Goal: Find contact information: Find contact information

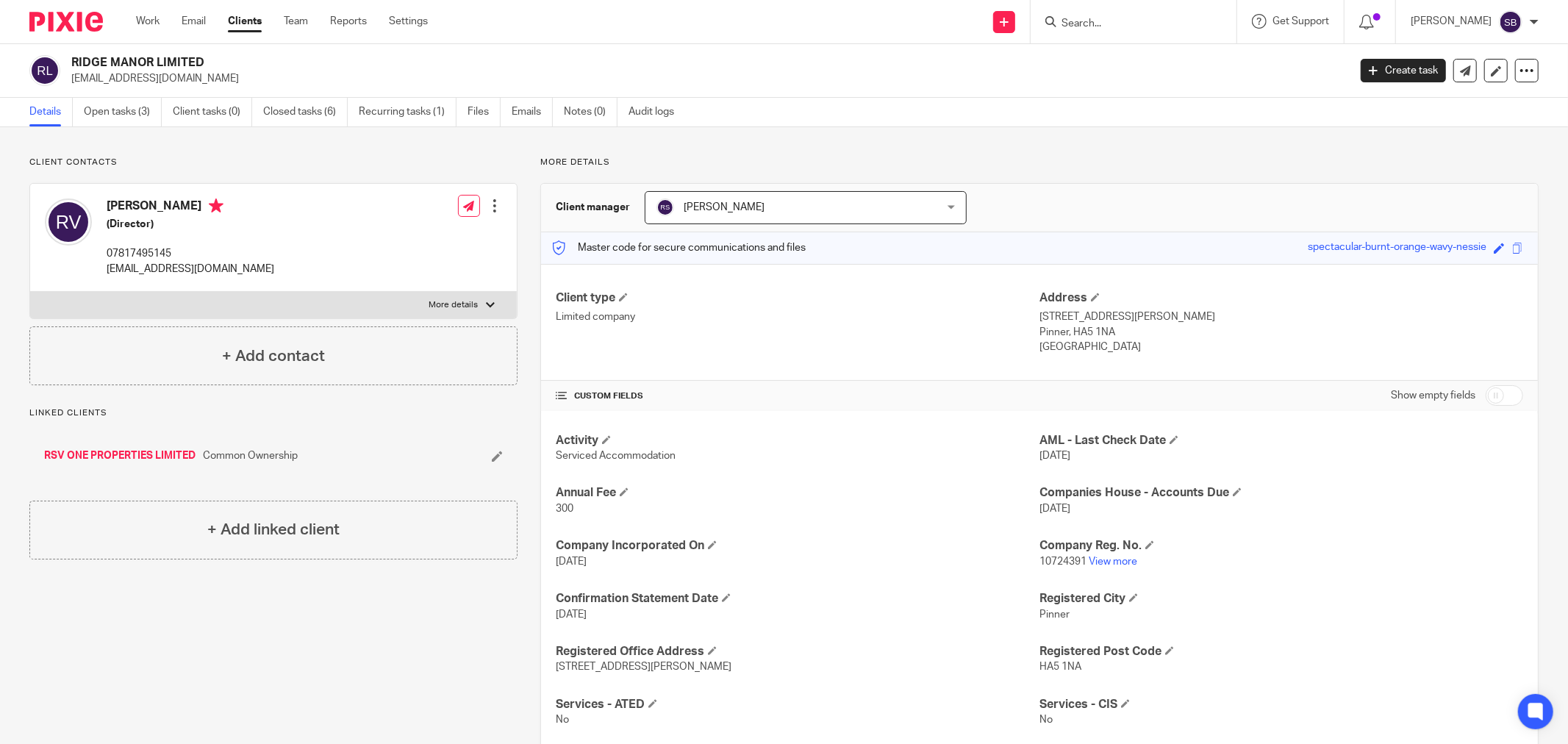
click at [1113, 26] on input "Search" at bounding box center [1126, 24] width 133 height 13
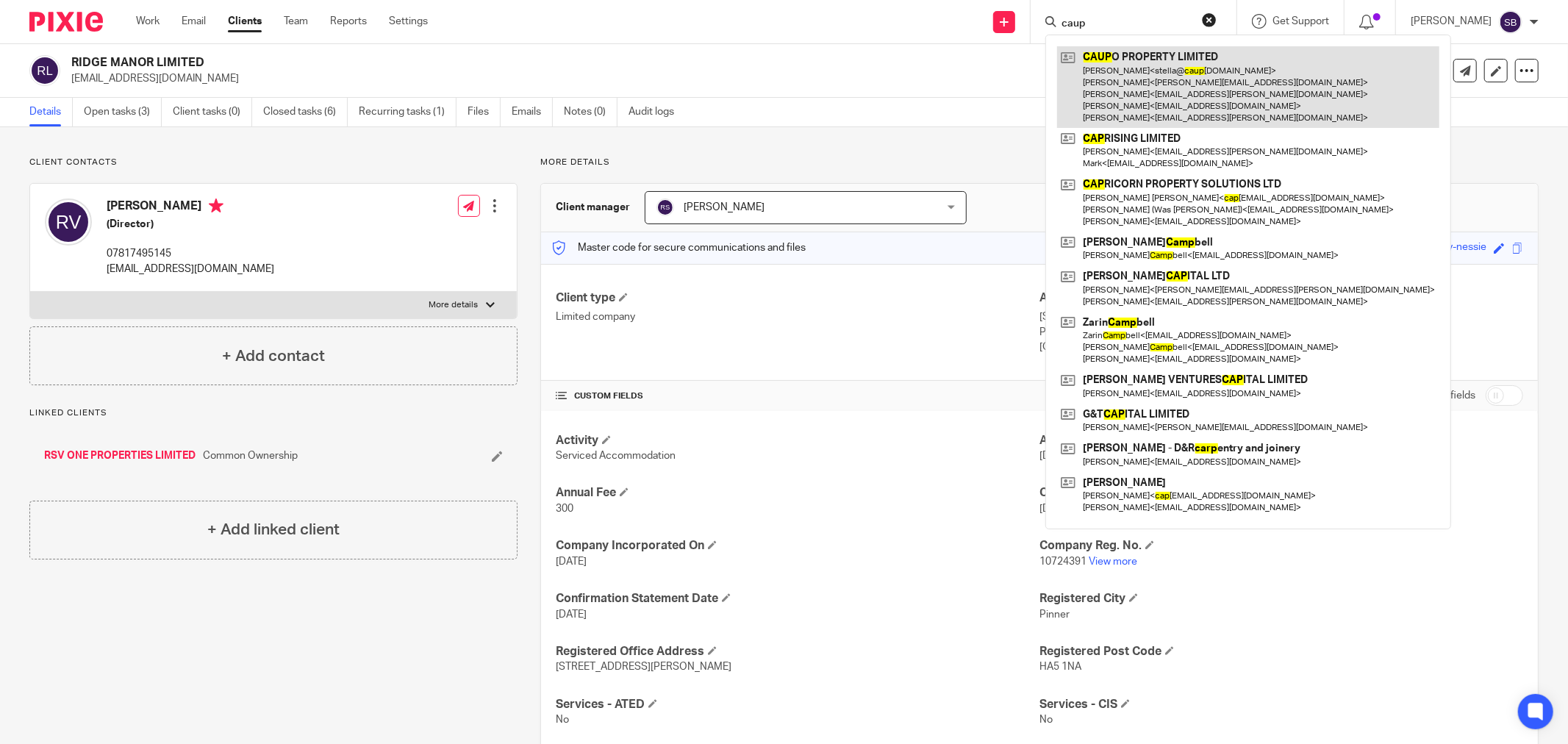
type input "caup"
click at [1154, 76] on link at bounding box center [1248, 86] width 382 height 81
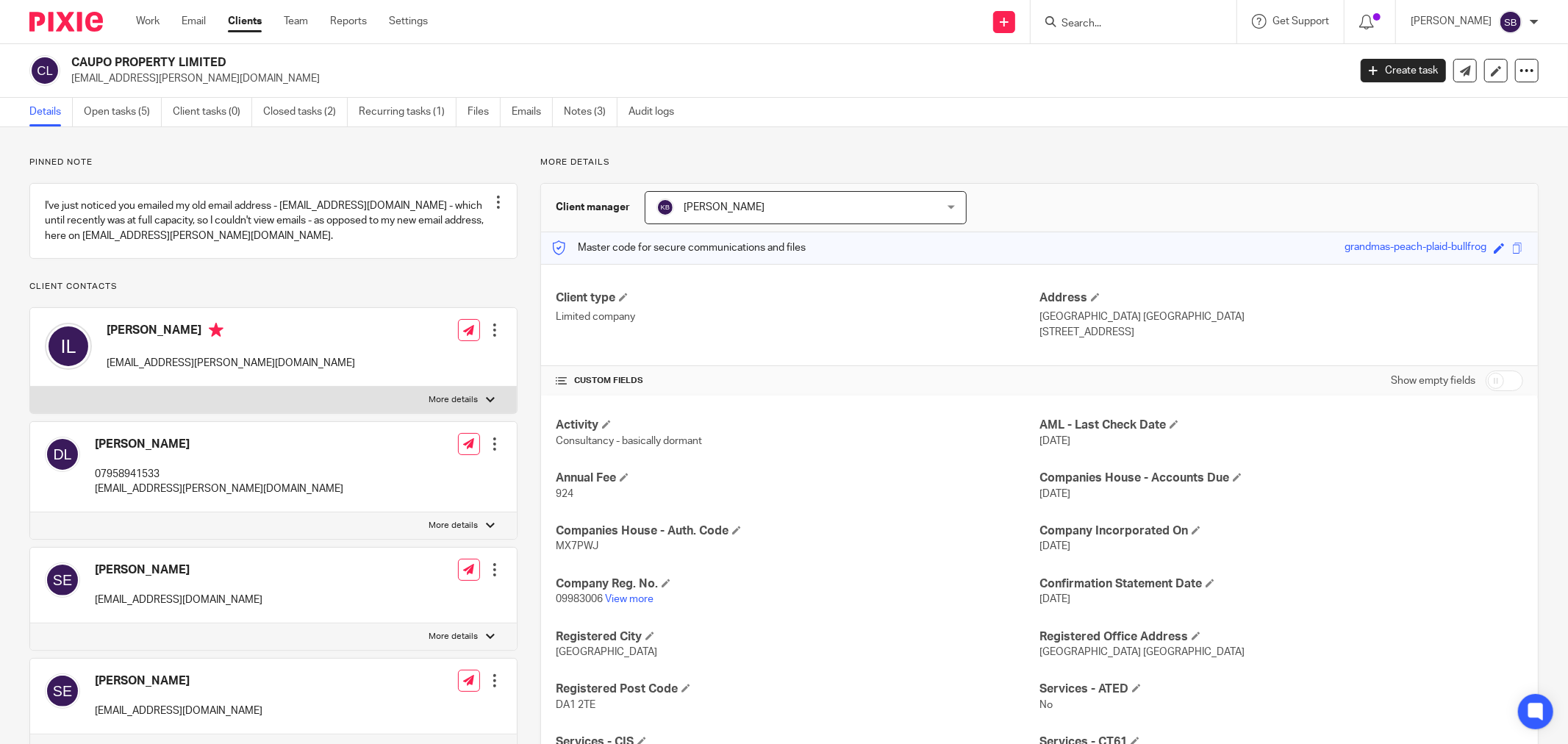
drag, startPoint x: 105, startPoint y: 343, endPoint x: 179, endPoint y: 343, distance: 74.0
click at [179, 343] on div "Ife Lawrence ife.lawrence@outlook.com" at bounding box center [199, 346] width 310 height 63
copy h4 "[PERSON_NAME]"
drag, startPoint x: 72, startPoint y: 61, endPoint x: 243, endPoint y: 61, distance: 171.0
click at [243, 61] on h2 "CAUPO PROPERTY LIMITED" at bounding box center [579, 63] width 1014 height 16
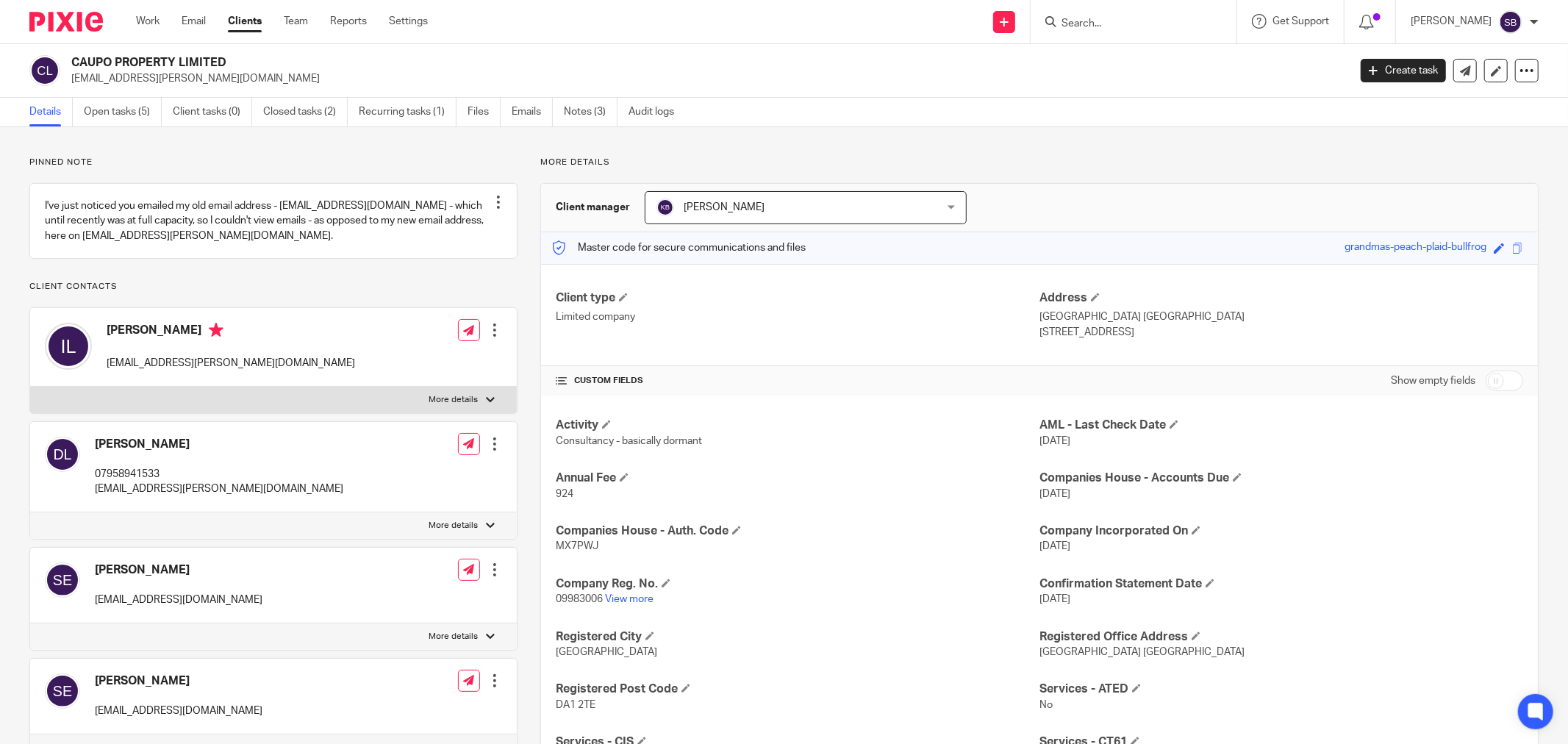
copy h2 "CAUPO PROPERTY LIMITED"
drag, startPoint x: 67, startPoint y: 79, endPoint x: 199, endPoint y: 83, distance: 132.1
click at [199, 83] on div "CAUPO PROPERTY LIMITED ife.lawrence@outlook.com" at bounding box center [684, 71] width 1310 height 31
copy p "[EMAIL_ADDRESS][PERSON_NAME][DOMAIN_NAME]"
drag, startPoint x: 92, startPoint y: 488, endPoint x: 169, endPoint y: 488, distance: 77.0
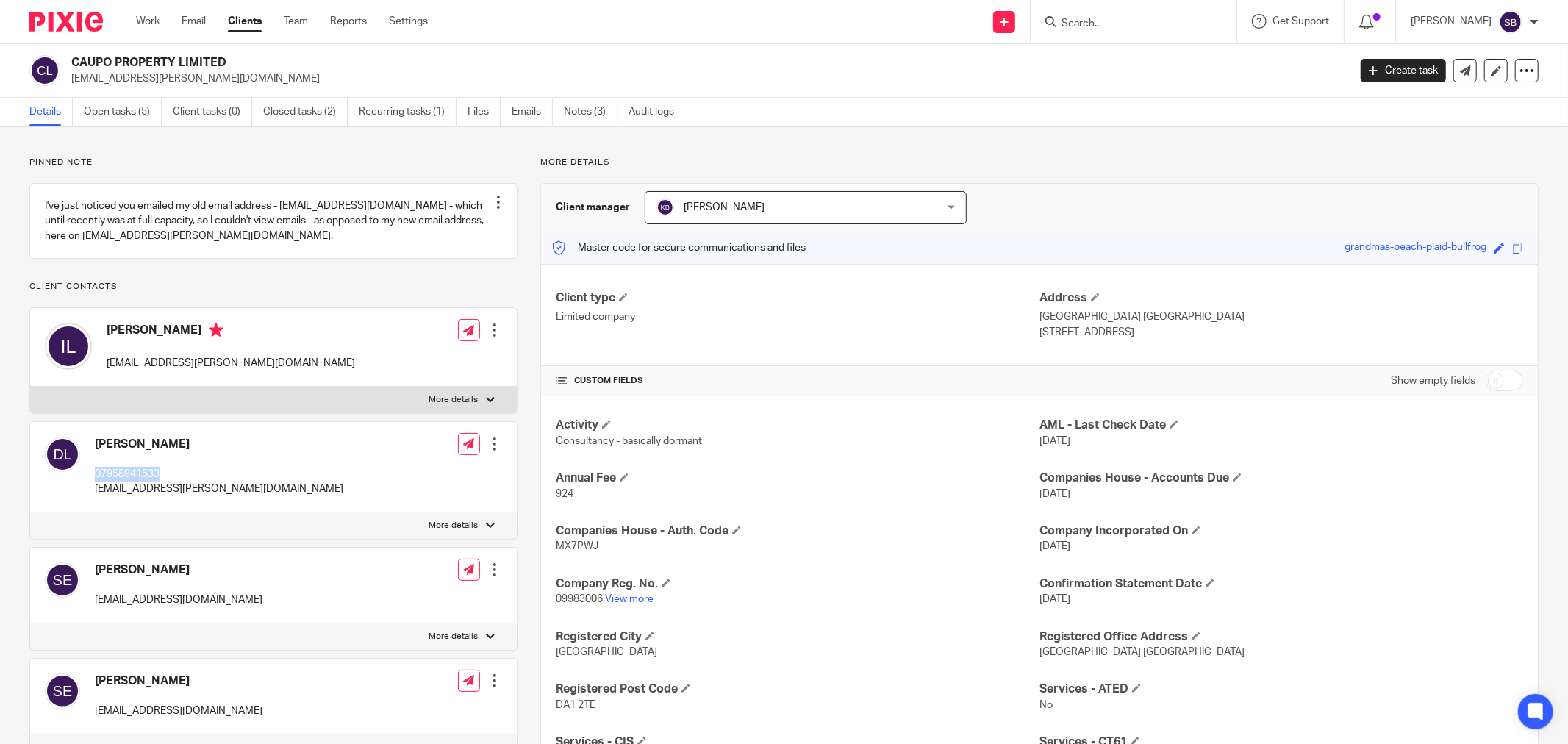
click at [169, 488] on div "Dorothy Lawrence-Orumwense 07958941533 ife.lawrence@outlook.com" at bounding box center [193, 467] width 299 height 75
copy p "07958941533"
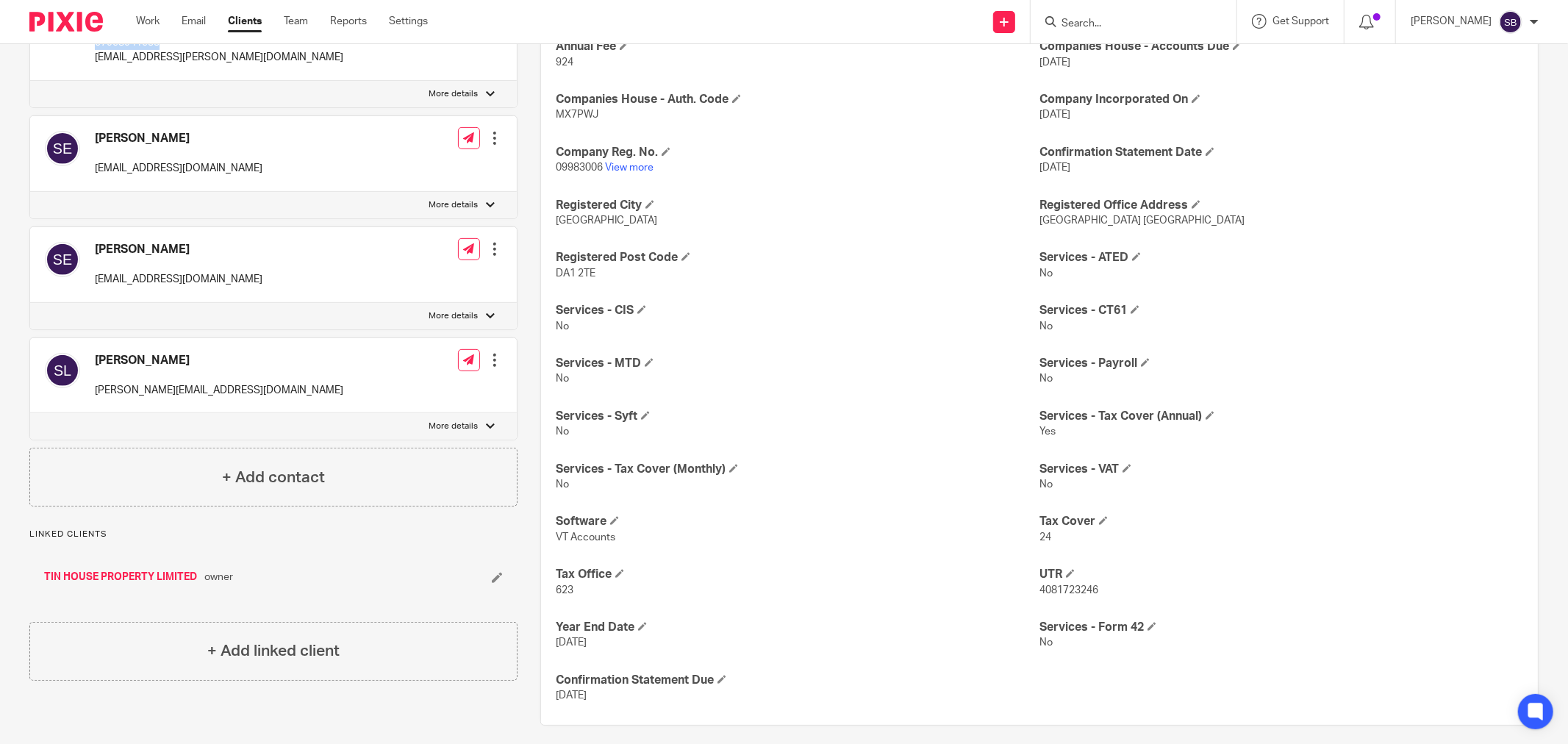
scroll to position [444, 0]
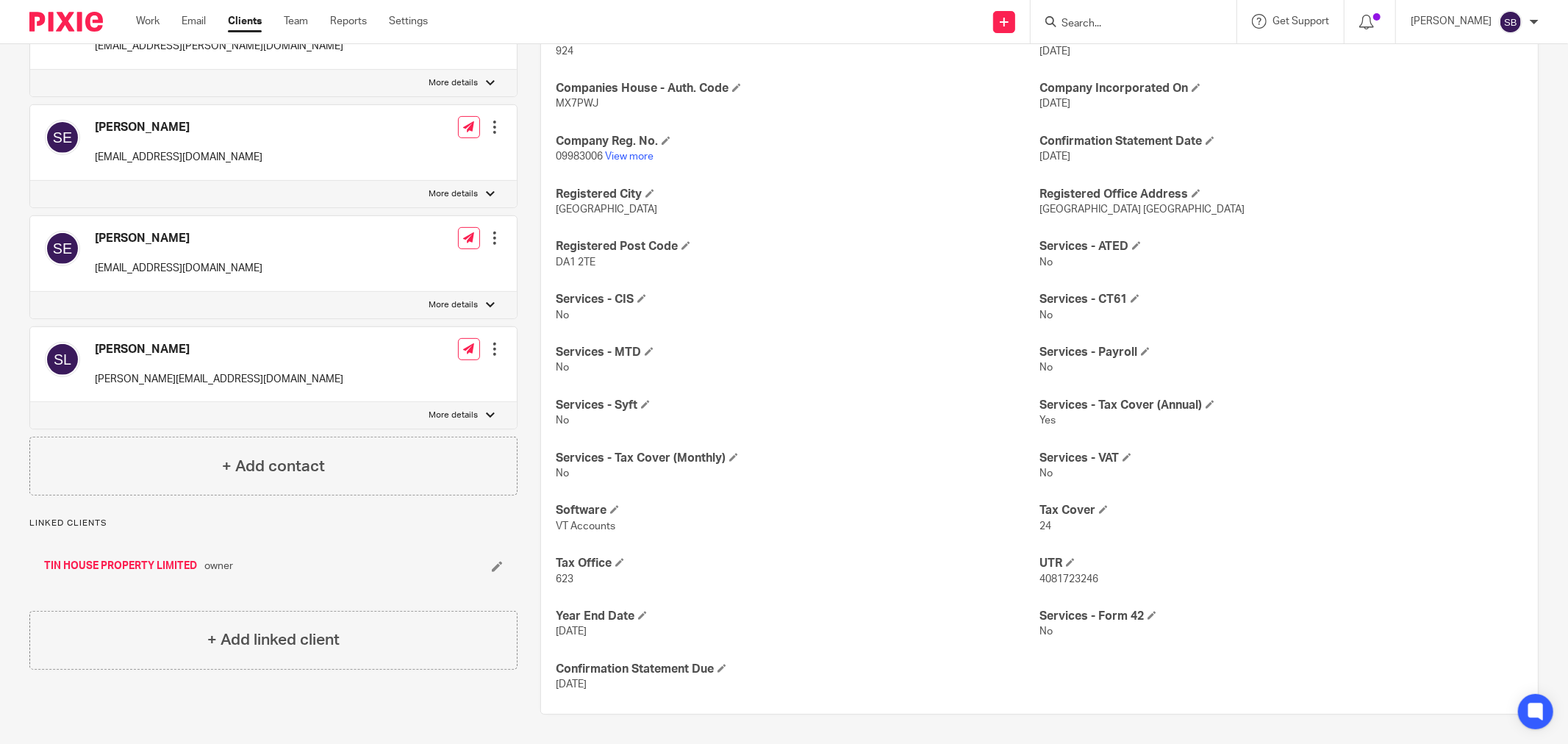
click at [133, 574] on link "TIN HOUSE PROPERTY LIMITED" at bounding box center [121, 566] width 153 height 15
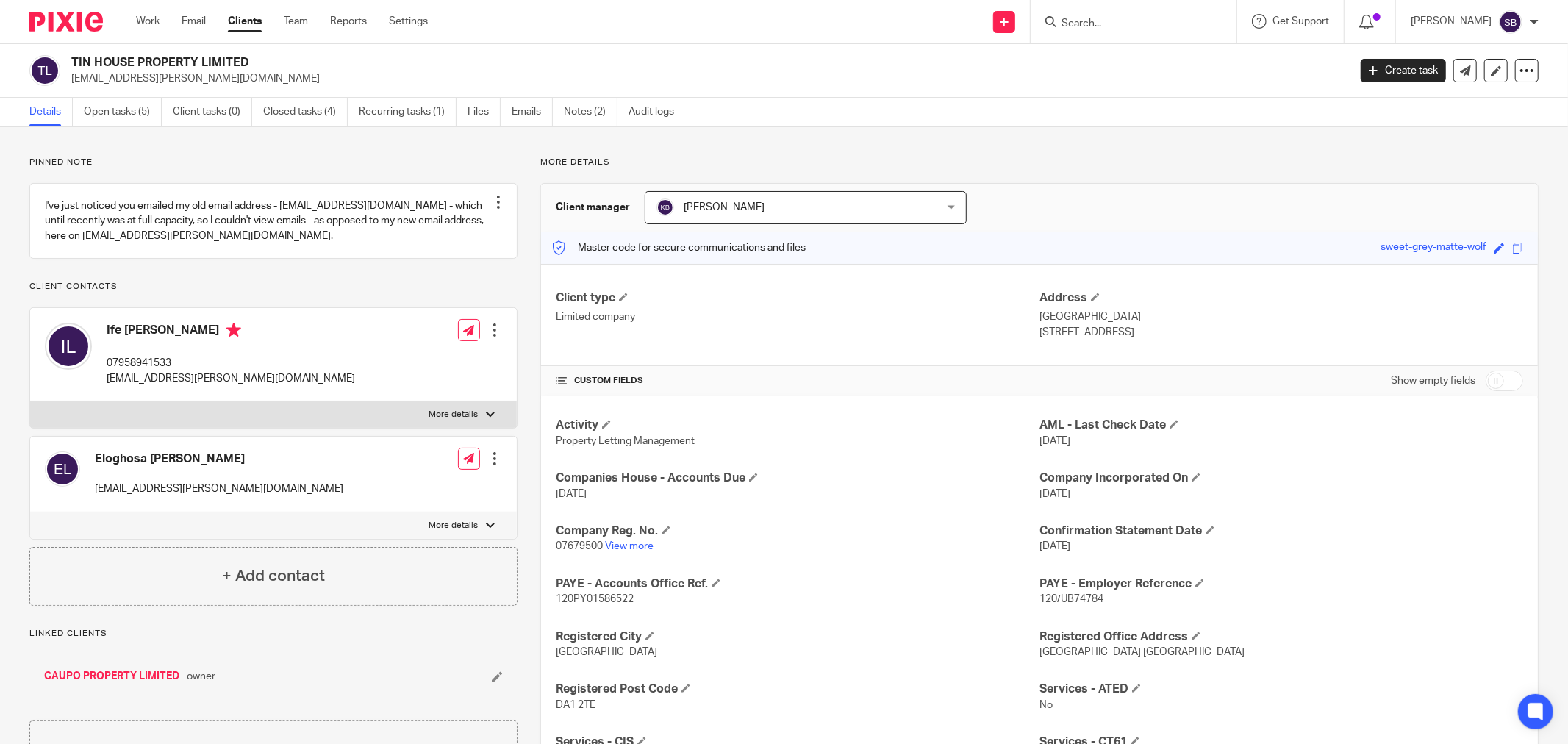
drag, startPoint x: 71, startPoint y: 60, endPoint x: 277, endPoint y: 45, distance: 206.5
click at [277, 45] on div "TIN HOUSE PROPERTY LIMITED ife.lawrence@outlook.com Create task Update from Com…" at bounding box center [784, 71] width 1568 height 53
copy h2 "TIN HOUSE PROPERTY LIMITED"
click at [1135, 15] on form at bounding box center [1138, 21] width 156 height 18
click at [1133, 27] on input "Search" at bounding box center [1126, 24] width 133 height 13
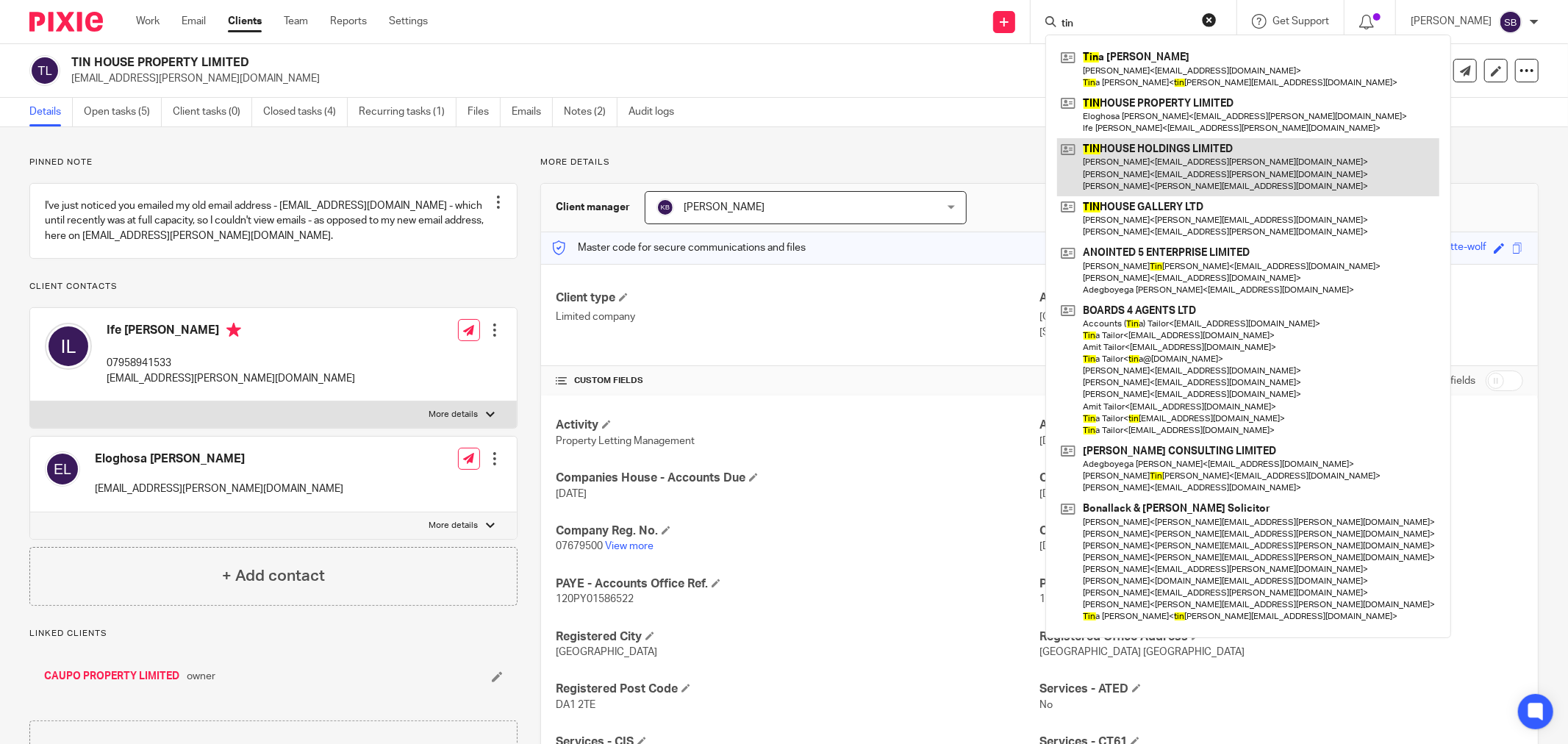
type input "tin"
click at [1151, 162] on link at bounding box center [1248, 167] width 382 height 58
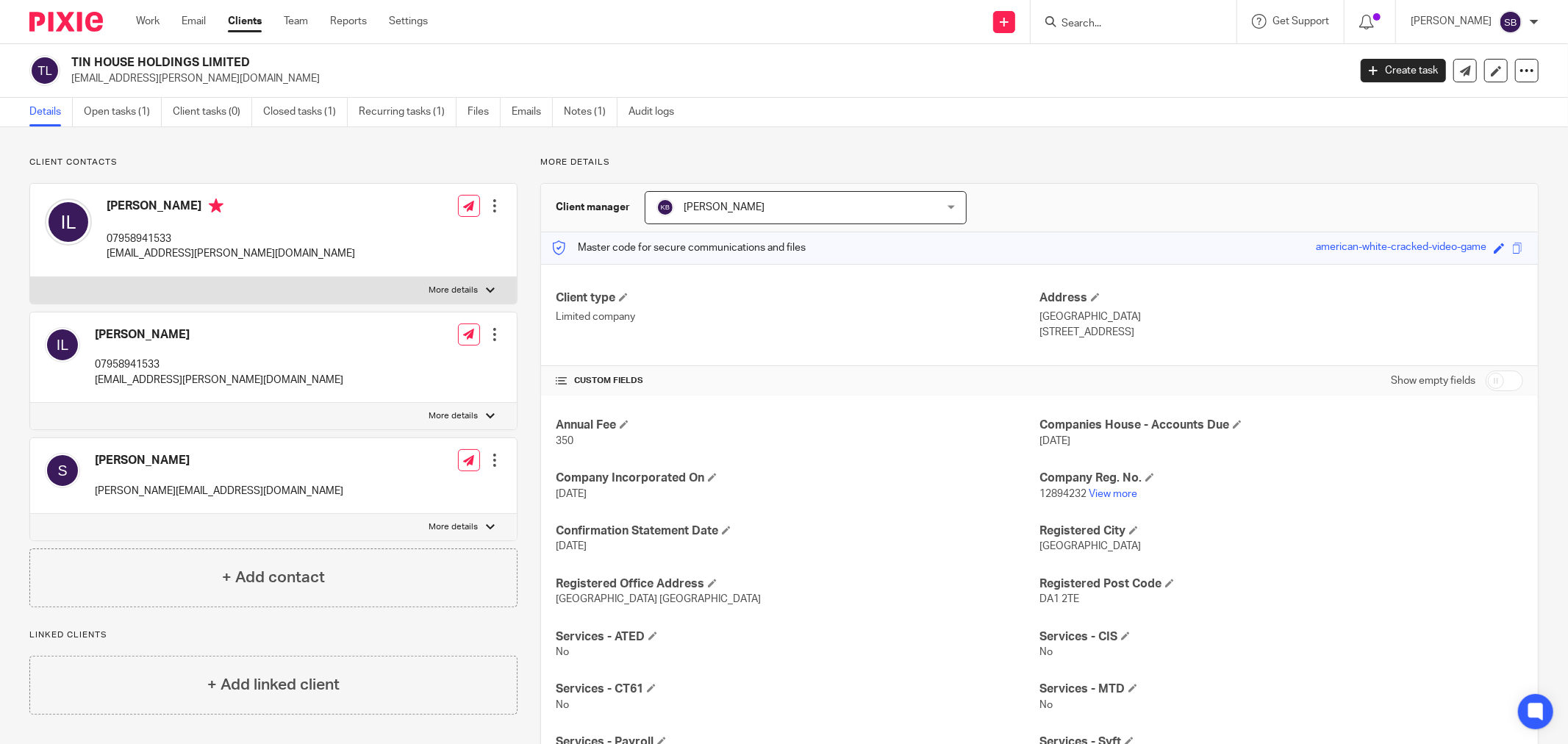
drag, startPoint x: 72, startPoint y: 59, endPoint x: 307, endPoint y: 56, distance: 235.0
click at [307, 56] on h2 "TIN HOUSE HOLDINGS LIMITED" at bounding box center [579, 63] width 1014 height 16
copy h2 "TIN HOUSE HOLDINGS LIMITED"
click at [1116, 23] on input "Search" at bounding box center [1126, 24] width 133 height 13
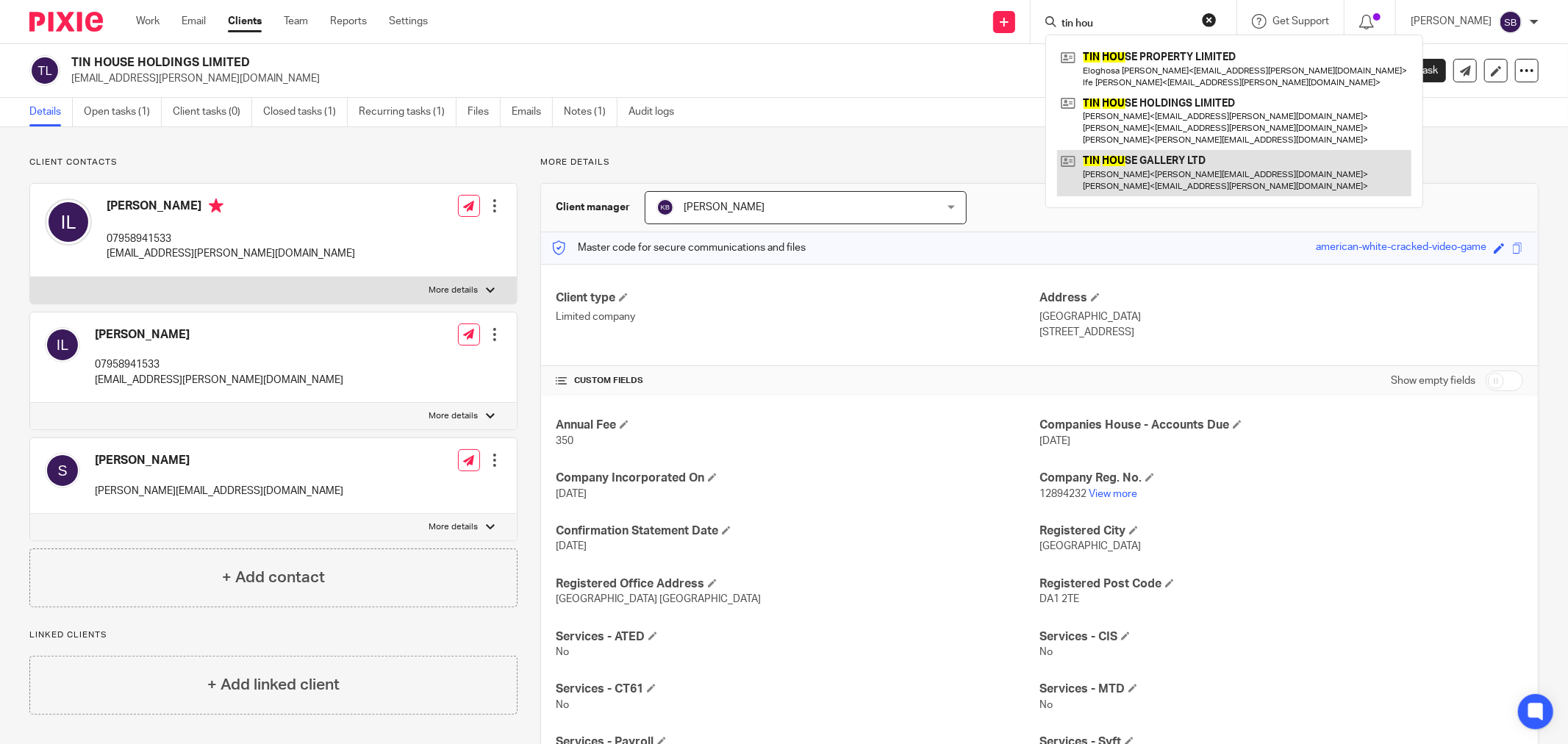
type input "tin hou"
click at [1212, 182] on link at bounding box center [1234, 172] width 354 height 45
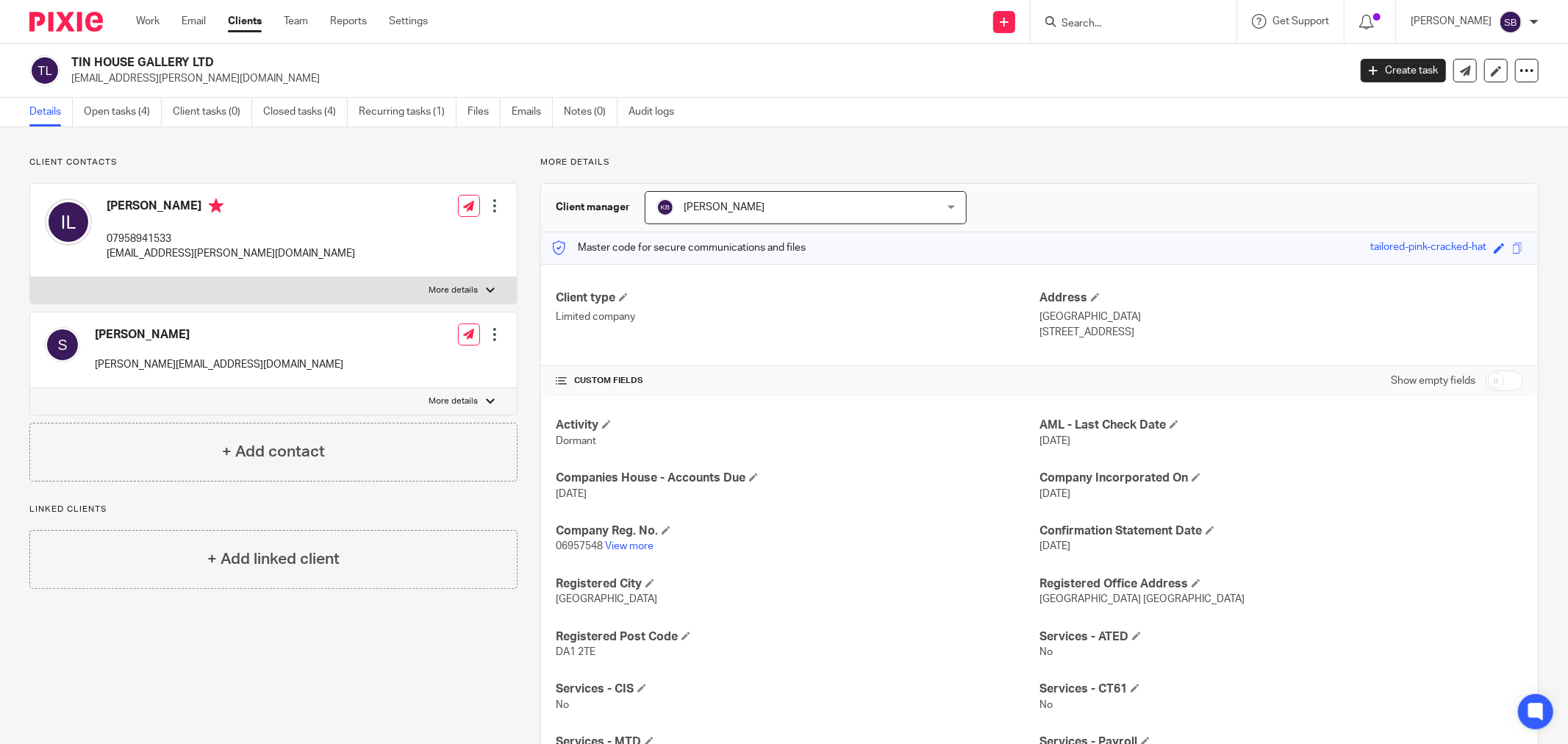
drag, startPoint x: 72, startPoint y: 61, endPoint x: 247, endPoint y: 63, distance: 175.0
click at [247, 63] on h2 "TIN HOUSE GALLERY LTD" at bounding box center [579, 63] width 1014 height 16
copy h2 "TIN HOUSE GALLERY LTD"
